Goal: Book appointment/travel/reservation

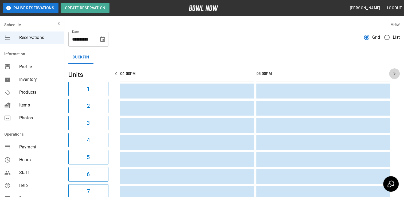
click at [393, 75] on icon "button" at bounding box center [394, 74] width 6 height 6
click at [102, 40] on icon "Choose date, selected date is Sep 17, 2025" at bounding box center [102, 39] width 6 height 6
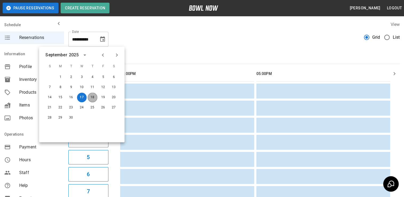
click at [92, 97] on button "18" at bounding box center [93, 98] width 10 height 10
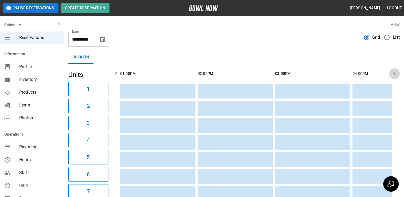
click at [393, 74] on icon "button" at bounding box center [394, 74] width 6 height 6
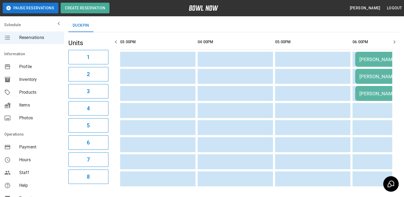
scroll to position [0, 0]
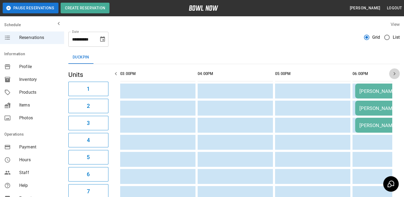
click at [395, 75] on icon "button" at bounding box center [394, 74] width 6 height 6
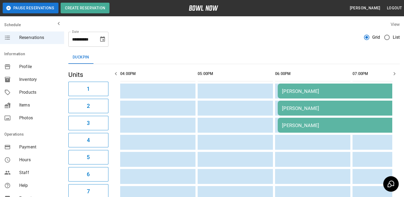
click at [395, 75] on icon "button" at bounding box center [394, 74] width 6 height 6
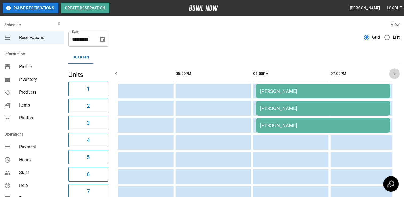
click at [395, 75] on icon "button" at bounding box center [394, 74] width 6 height 6
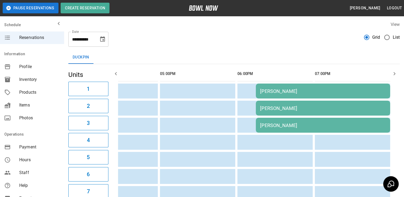
click at [395, 75] on icon "button" at bounding box center [394, 74] width 6 height 6
click at [118, 75] on icon "button" at bounding box center [116, 74] width 6 height 6
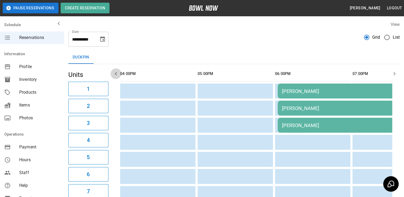
click at [118, 75] on icon "button" at bounding box center [116, 74] width 6 height 6
click at [116, 74] on icon "button" at bounding box center [116, 74] width 6 height 6
click at [114, 74] on icon "button" at bounding box center [116, 74] width 6 height 6
click at [116, 75] on icon "button" at bounding box center [116, 74] width 6 height 6
click at [116, 74] on icon "button" at bounding box center [116, 73] width 2 height 3
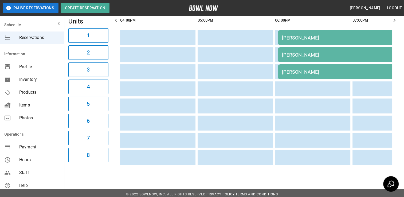
scroll to position [0, 0]
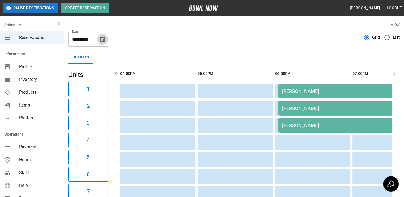
click at [104, 41] on icon "Choose date, selected date is Sep 18, 2025" at bounding box center [102, 38] width 5 height 5
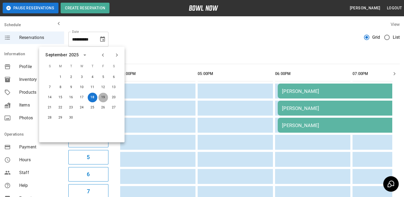
click at [104, 99] on button "19" at bounding box center [103, 98] width 10 height 10
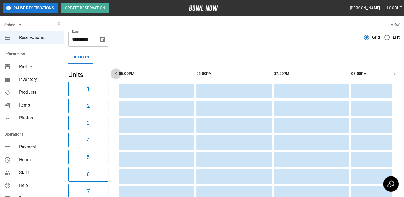
click at [116, 75] on icon "button" at bounding box center [116, 74] width 6 height 6
click at [103, 40] on icon "Choose date, selected date is Sep 19, 2025" at bounding box center [102, 38] width 5 height 5
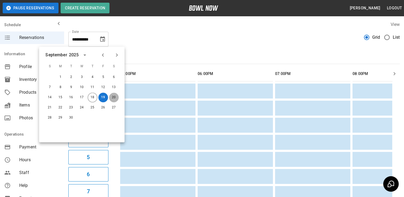
click at [115, 98] on button "20" at bounding box center [114, 98] width 10 height 10
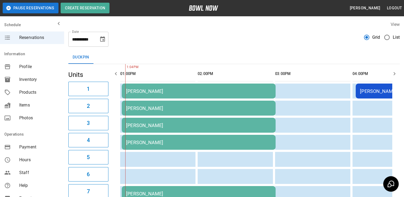
scroll to position [0, 0]
click at [394, 75] on icon "button" at bounding box center [394, 74] width 6 height 6
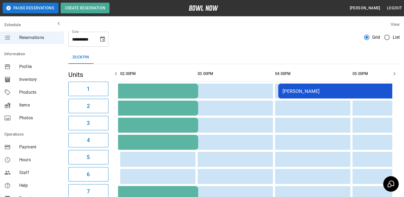
click at [394, 75] on icon "button" at bounding box center [394, 74] width 6 height 6
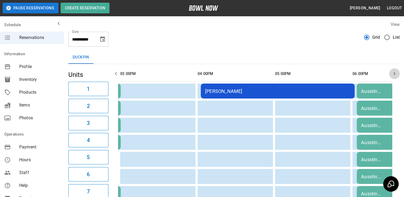
click at [394, 75] on icon "button" at bounding box center [394, 74] width 6 height 6
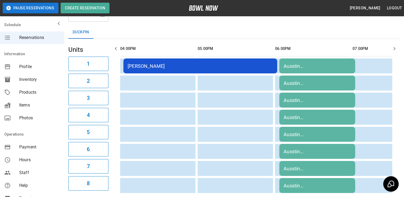
scroll to position [0, 0]
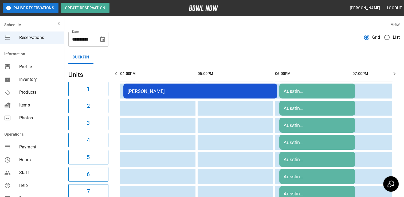
click at [395, 75] on icon "button" at bounding box center [394, 74] width 6 height 6
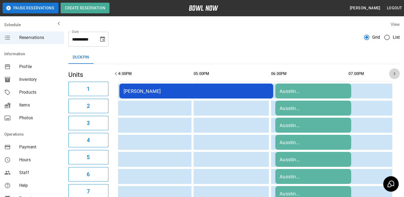
click at [395, 75] on icon "button" at bounding box center [394, 74] width 6 height 6
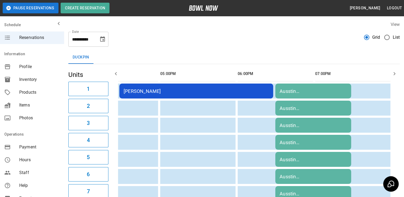
click at [395, 75] on icon "button" at bounding box center [394, 74] width 6 height 6
click at [104, 40] on icon "Choose date, selected date is Sep 20, 2025" at bounding box center [102, 38] width 5 height 5
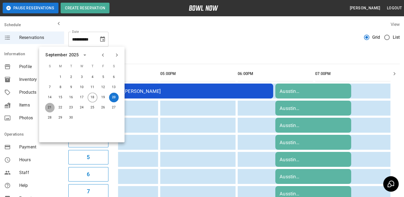
click at [52, 107] on button "21" at bounding box center [50, 108] width 10 height 10
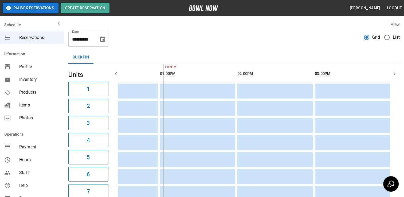
scroll to position [0, 192]
click at [118, 75] on icon "button" at bounding box center [116, 74] width 6 height 6
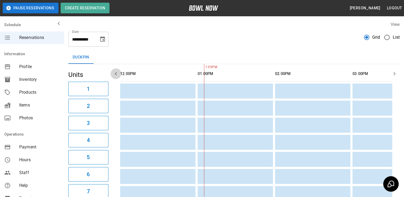
click at [116, 74] on icon "button" at bounding box center [116, 74] width 6 height 6
click at [394, 75] on icon "button" at bounding box center [395, 73] width 2 height 3
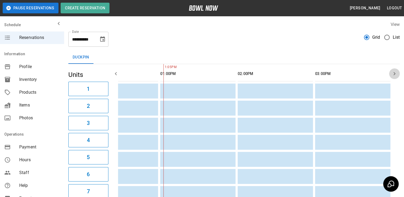
click at [394, 75] on icon "button" at bounding box center [395, 73] width 2 height 3
click at [104, 40] on icon "Choose date, selected date is Sep 21, 2025" at bounding box center [102, 38] width 5 height 5
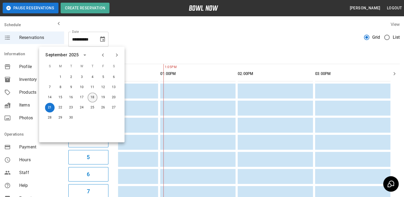
click at [92, 97] on button "18" at bounding box center [93, 98] width 10 height 10
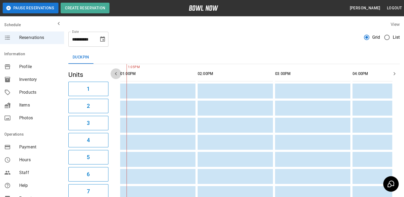
click at [116, 75] on icon "button" at bounding box center [116, 73] width 2 height 3
click at [395, 75] on icon "button" at bounding box center [394, 74] width 6 height 6
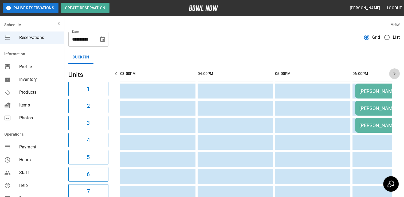
click at [395, 75] on icon "button" at bounding box center [394, 74] width 6 height 6
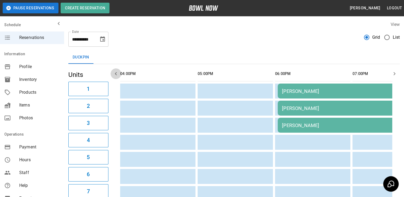
click at [116, 74] on icon "button" at bounding box center [116, 73] width 2 height 3
click at [104, 41] on icon "Choose date, selected date is Sep 18, 2025" at bounding box center [102, 39] width 6 height 6
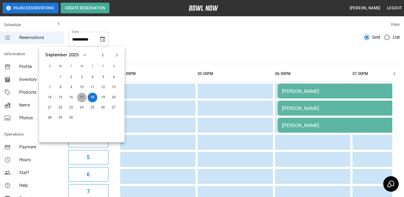
click at [81, 98] on button "17" at bounding box center [82, 98] width 10 height 10
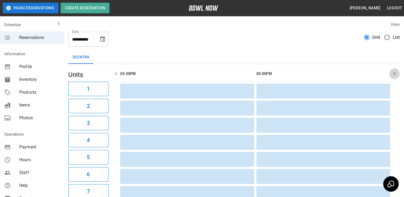
click at [394, 74] on icon "button" at bounding box center [394, 74] width 6 height 6
click at [103, 41] on icon "Choose date, selected date is Sep 17, 2025" at bounding box center [102, 38] width 5 height 5
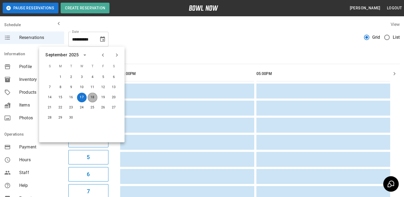
click at [93, 99] on button "18" at bounding box center [93, 98] width 10 height 10
type input "**********"
